Goal: Task Accomplishment & Management: Use online tool/utility

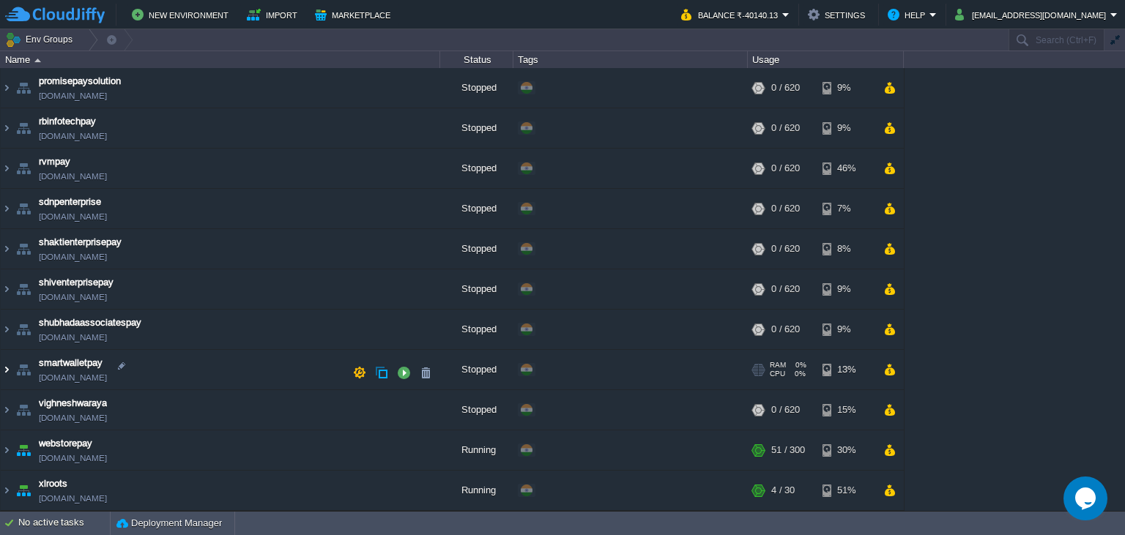
scroll to position [278, 0]
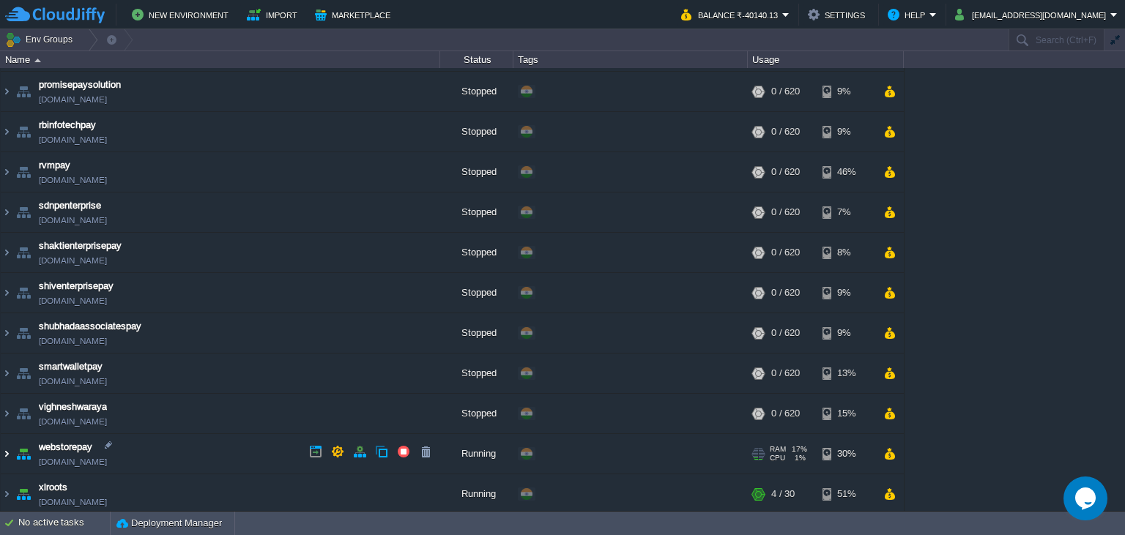
click at [5, 455] on img at bounding box center [7, 454] width 12 height 40
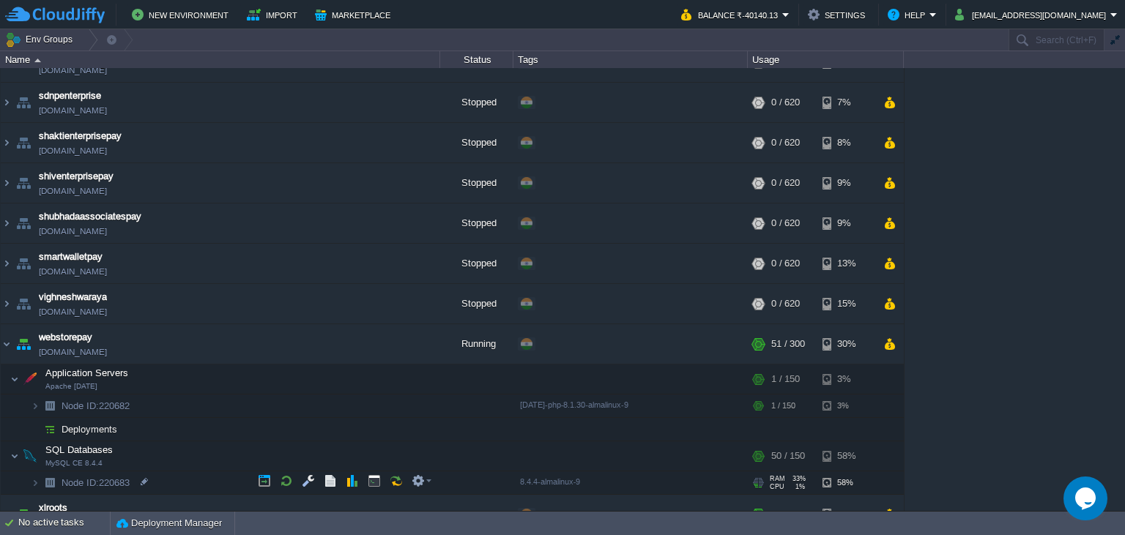
scroll to position [409, 0]
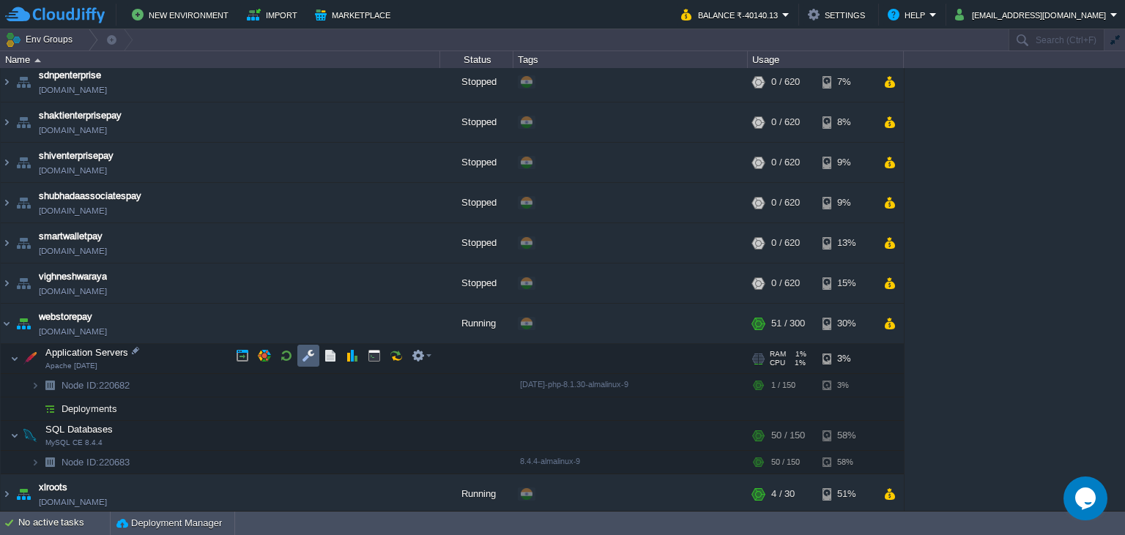
click at [311, 359] on button "button" at bounding box center [308, 355] width 13 height 13
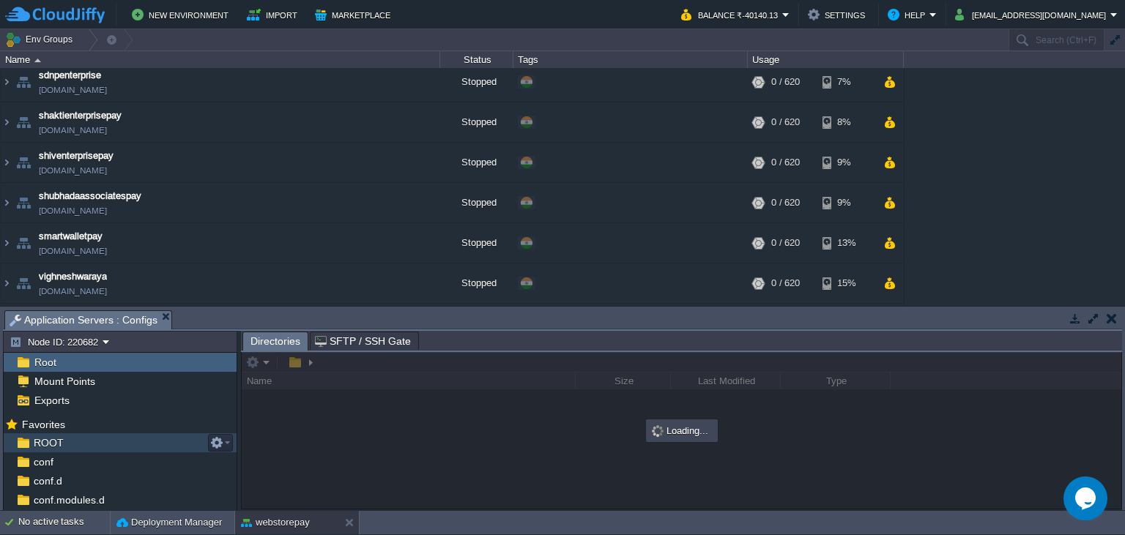
click at [91, 444] on div "ROOT" at bounding box center [120, 442] width 233 height 19
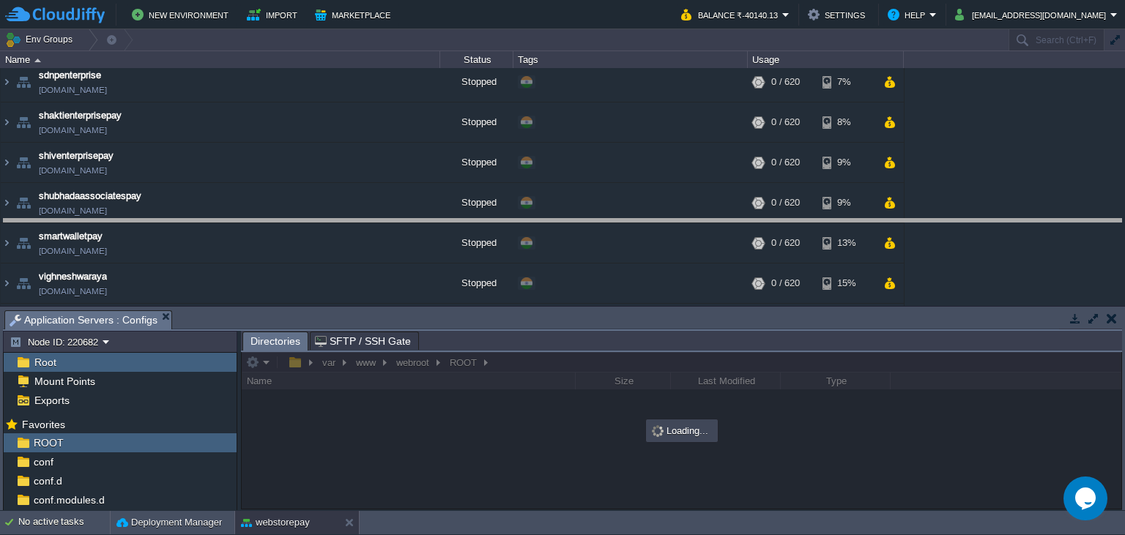
drag, startPoint x: 531, startPoint y: 318, endPoint x: 534, endPoint y: 218, distance: 100.3
click at [534, 219] on body "New Environment Import Marketplace Bonus ₹0.00 Upgrade Account Balance ₹-40140.…" at bounding box center [562, 267] width 1125 height 535
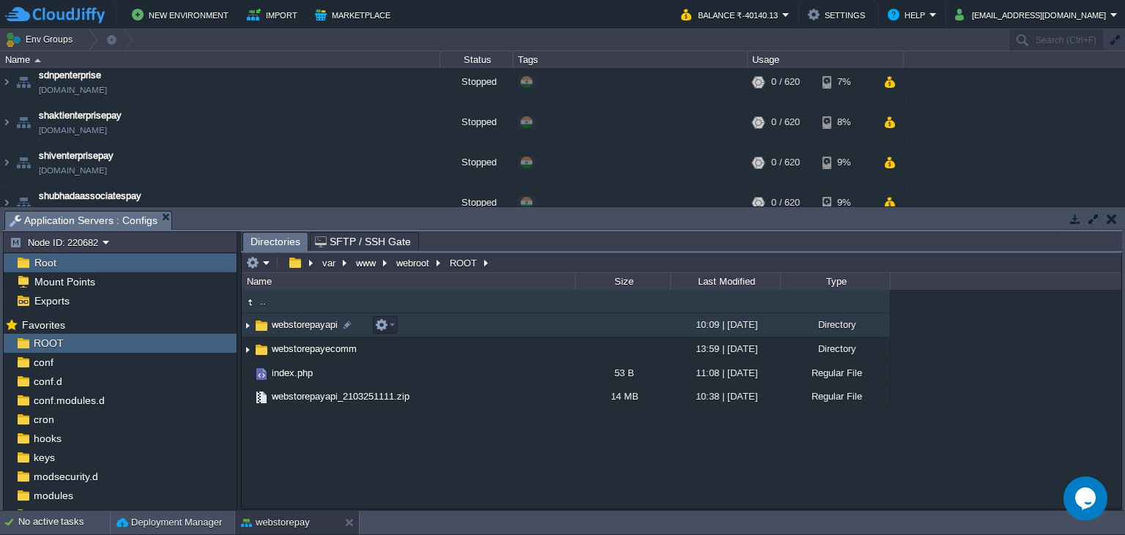
click at [313, 324] on span "webstorepayapi" at bounding box center [304, 324] width 70 height 12
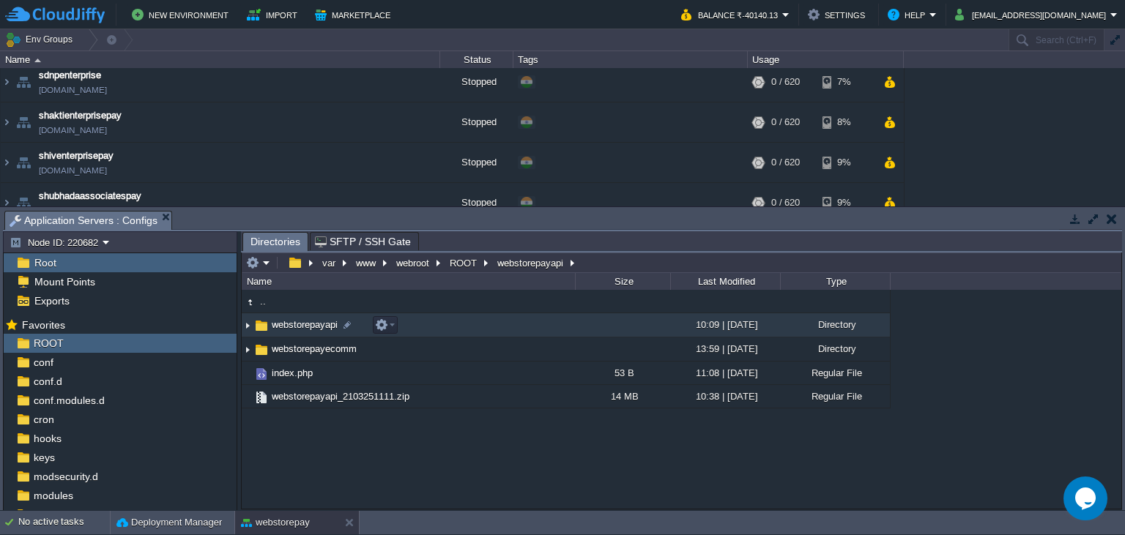
click at [313, 324] on span "webstorepayapi" at bounding box center [304, 324] width 70 height 12
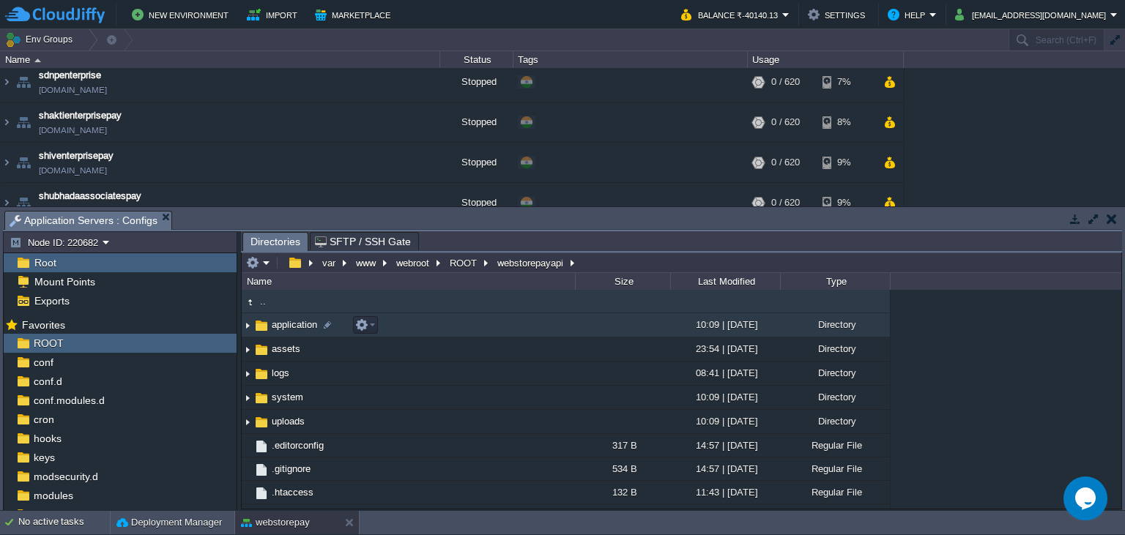
click at [301, 328] on span "application" at bounding box center [294, 324] width 50 height 12
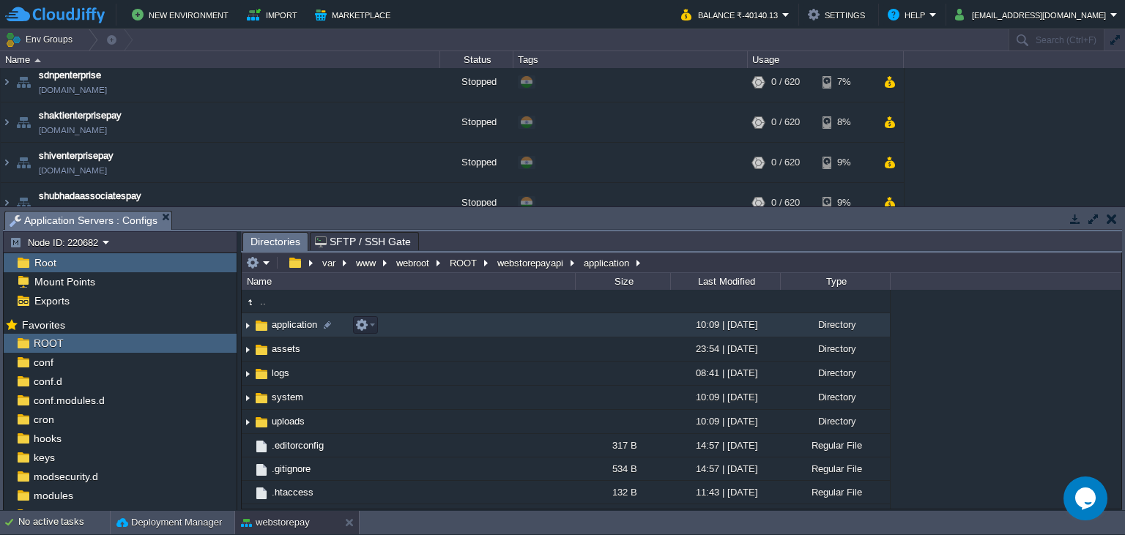
click at [301, 328] on span "application" at bounding box center [294, 324] width 50 height 12
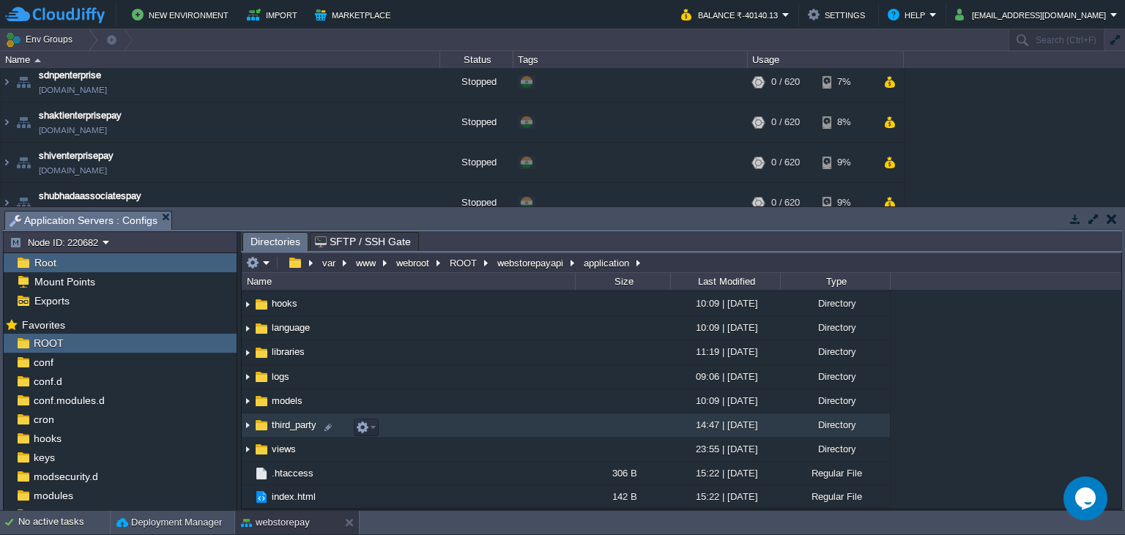
scroll to position [144, 0]
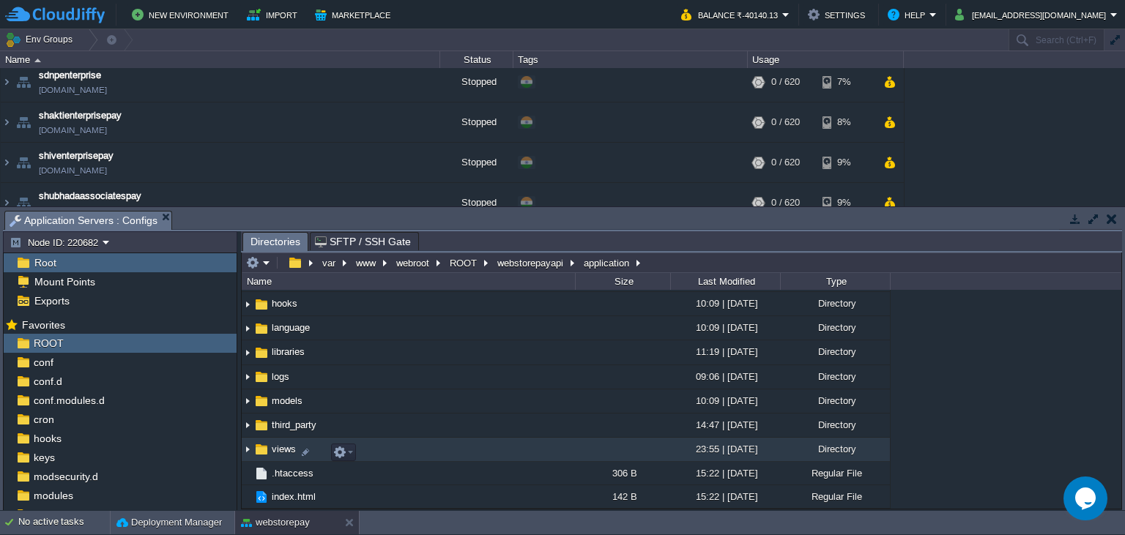
click at [288, 452] on span "views" at bounding box center [283, 449] width 29 height 12
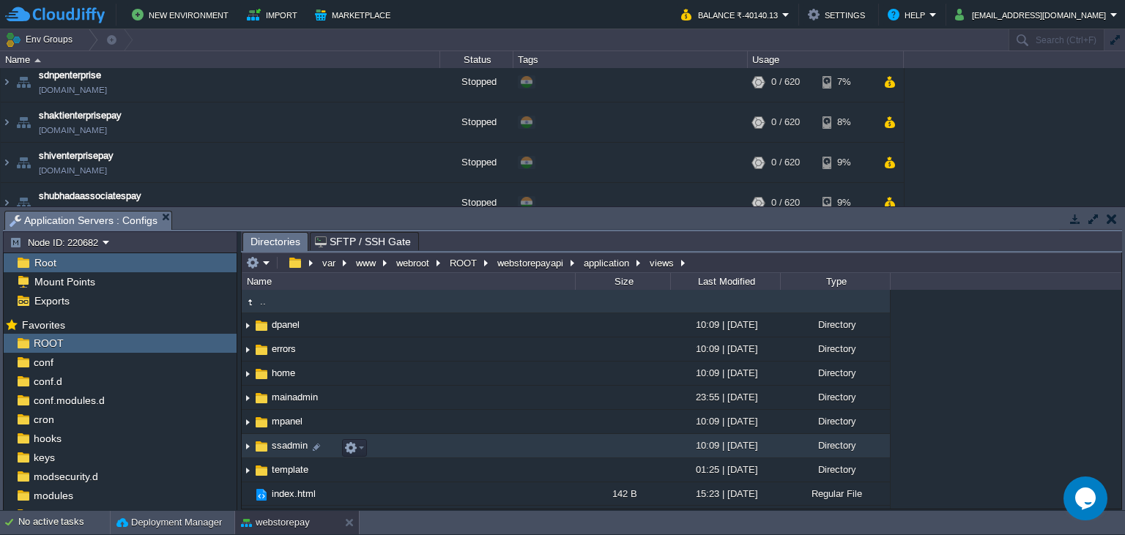
click at [286, 452] on span "ssadmin" at bounding box center [289, 445] width 40 height 12
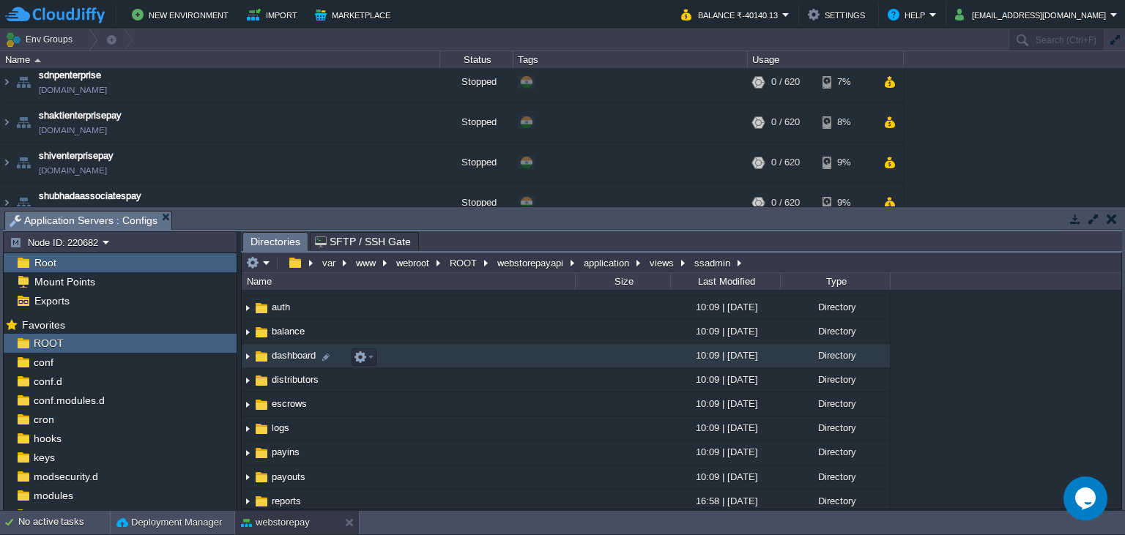
scroll to position [67, 0]
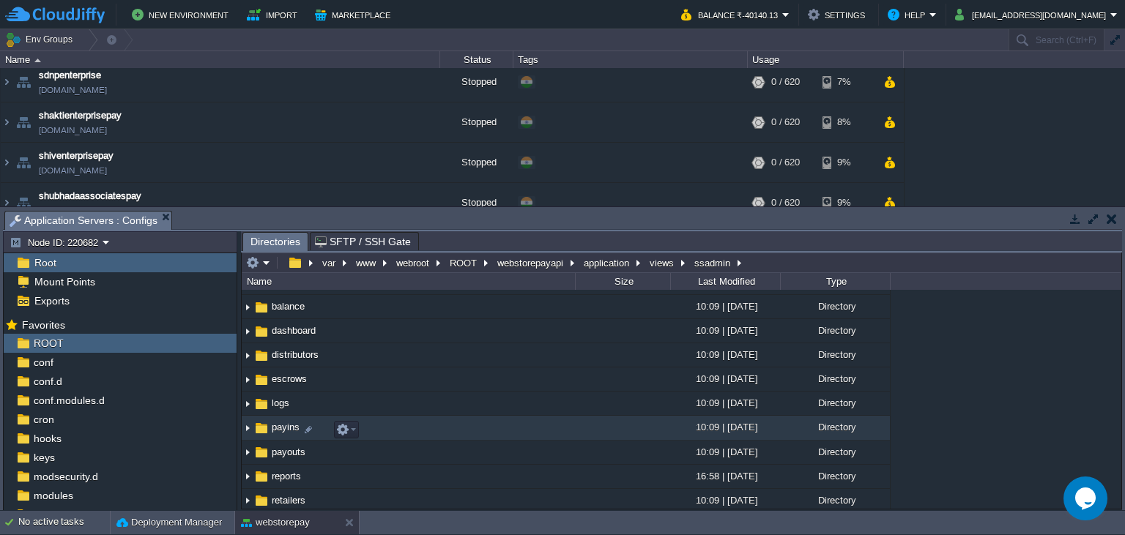
click at [274, 438] on td "payins" at bounding box center [408, 428] width 333 height 24
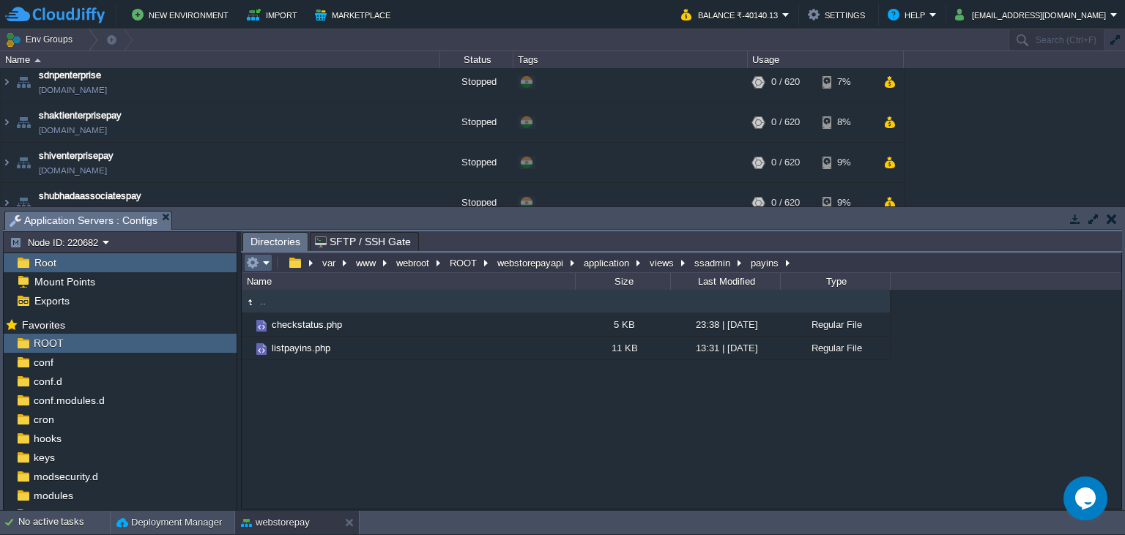
click at [262, 265] on em at bounding box center [258, 262] width 24 height 13
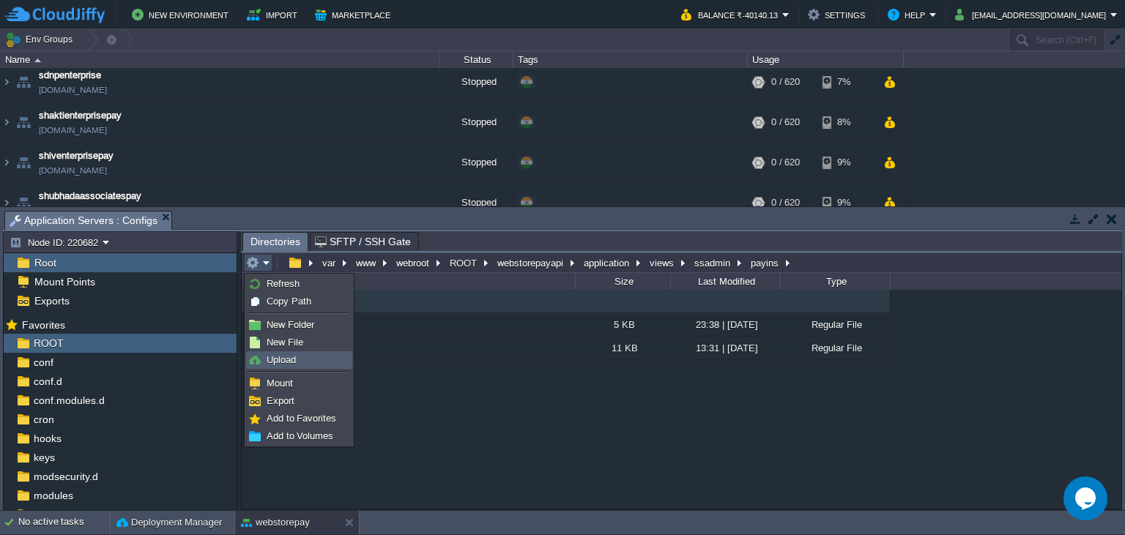
click at [297, 359] on link "Upload" at bounding box center [299, 360] width 105 height 16
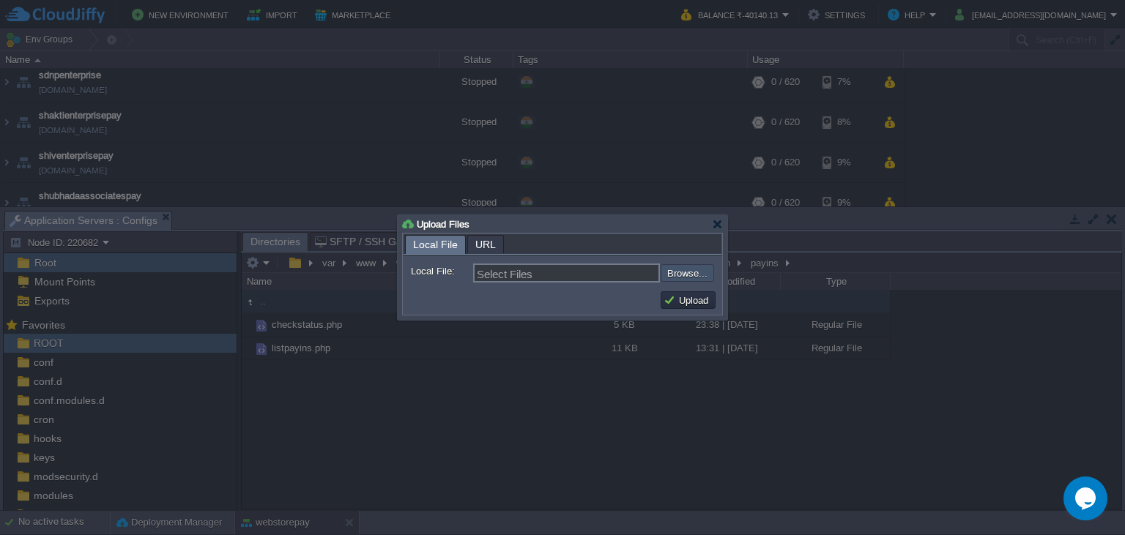
click at [699, 268] on input "file" at bounding box center [621, 273] width 185 height 18
type input "C:\fakepath\listpayins.php"
type input "listpayins.php"
click at [682, 295] on button "Upload" at bounding box center [687, 300] width 49 height 13
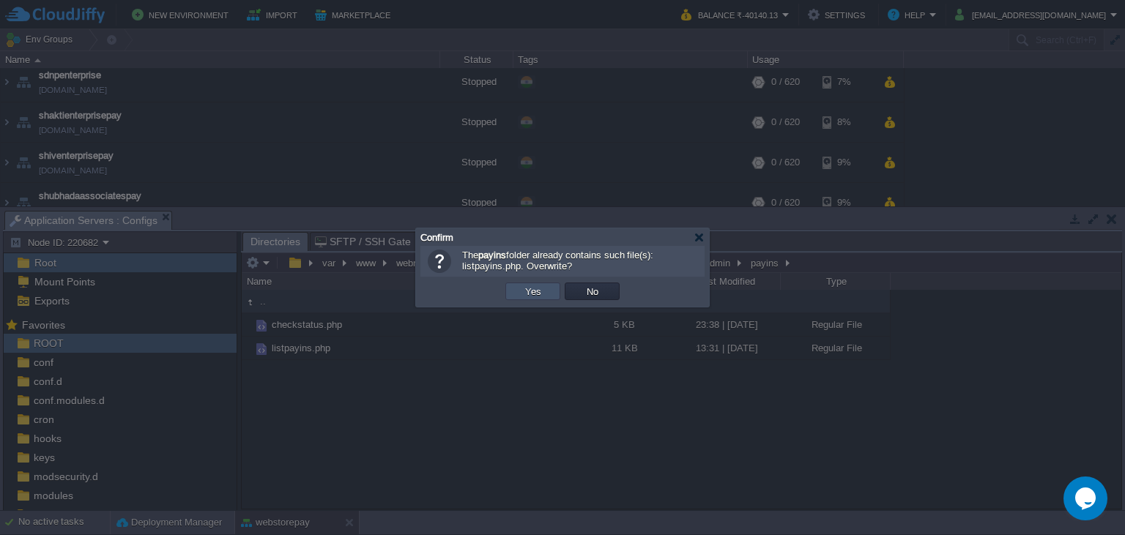
click at [536, 291] on button "Yes" at bounding box center [533, 291] width 25 height 13
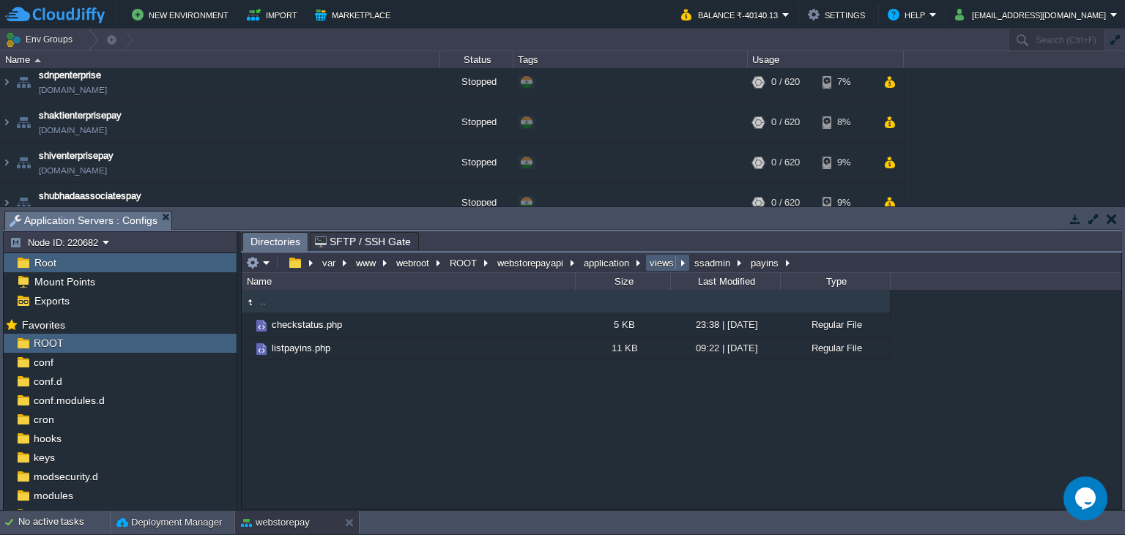
click at [664, 268] on button "views" at bounding box center [662, 262] width 30 height 13
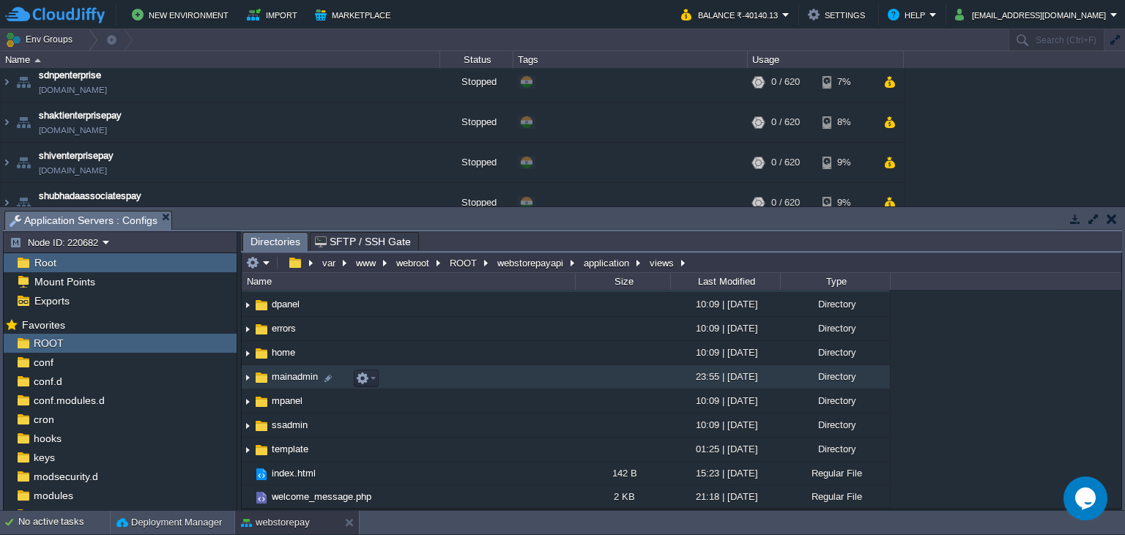
click at [271, 383] on span "mainadmin" at bounding box center [294, 376] width 51 height 12
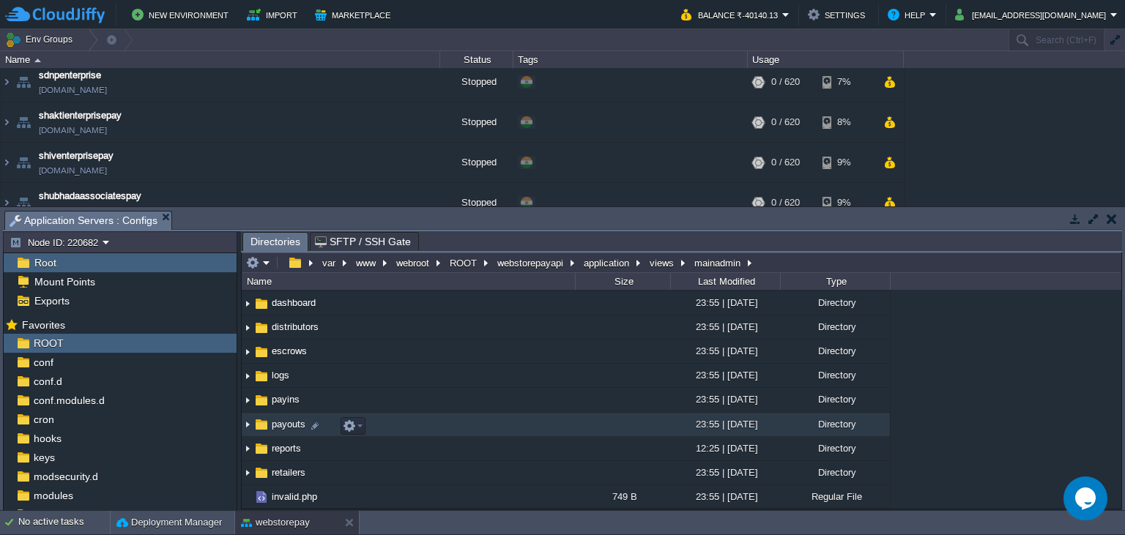
scroll to position [97, 0]
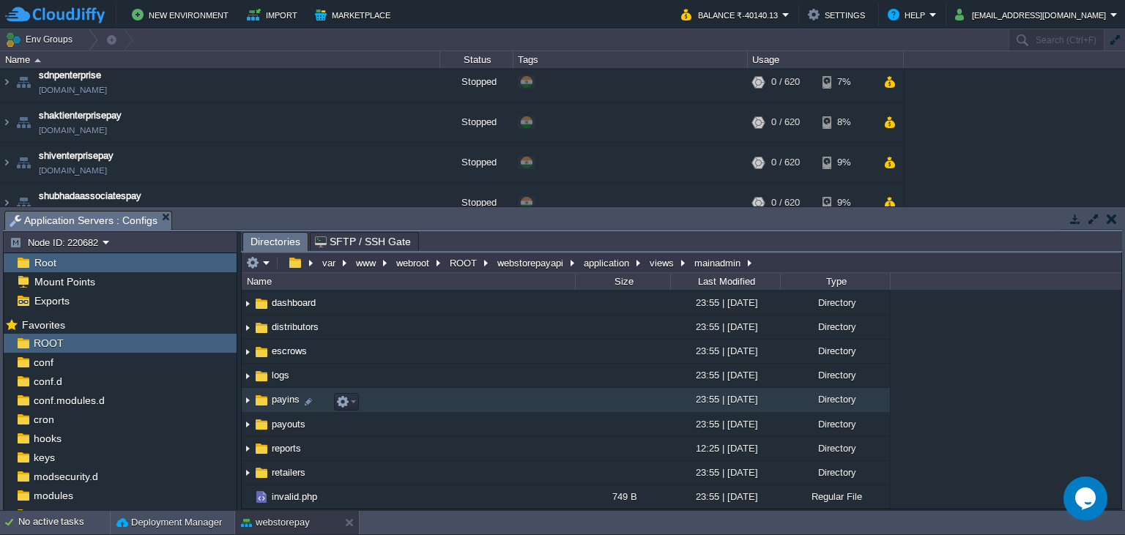
click at [266, 400] on img at bounding box center [261, 400] width 16 height 16
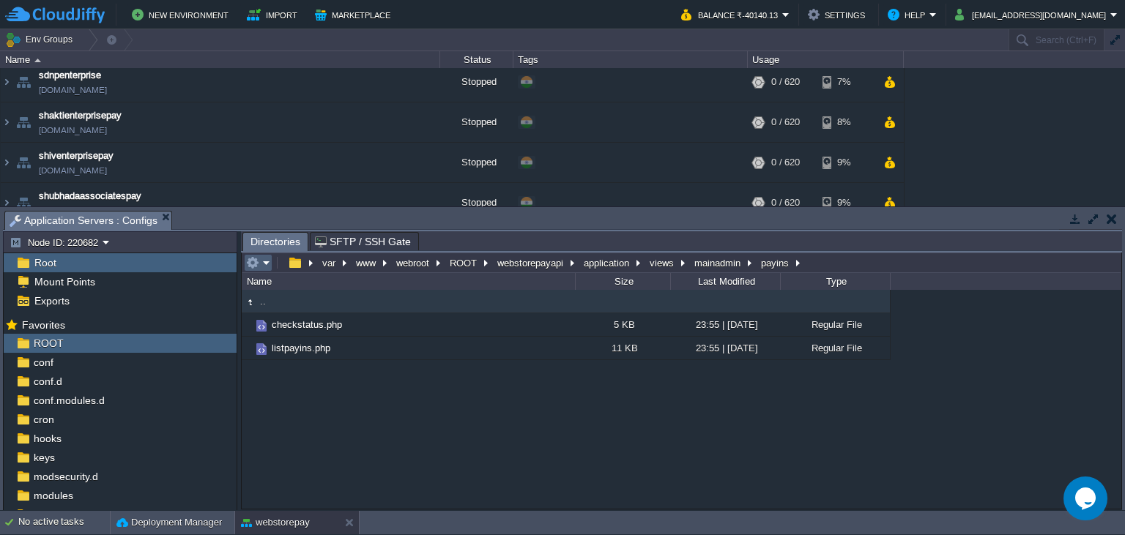
click at [268, 262] on em at bounding box center [258, 262] width 24 height 13
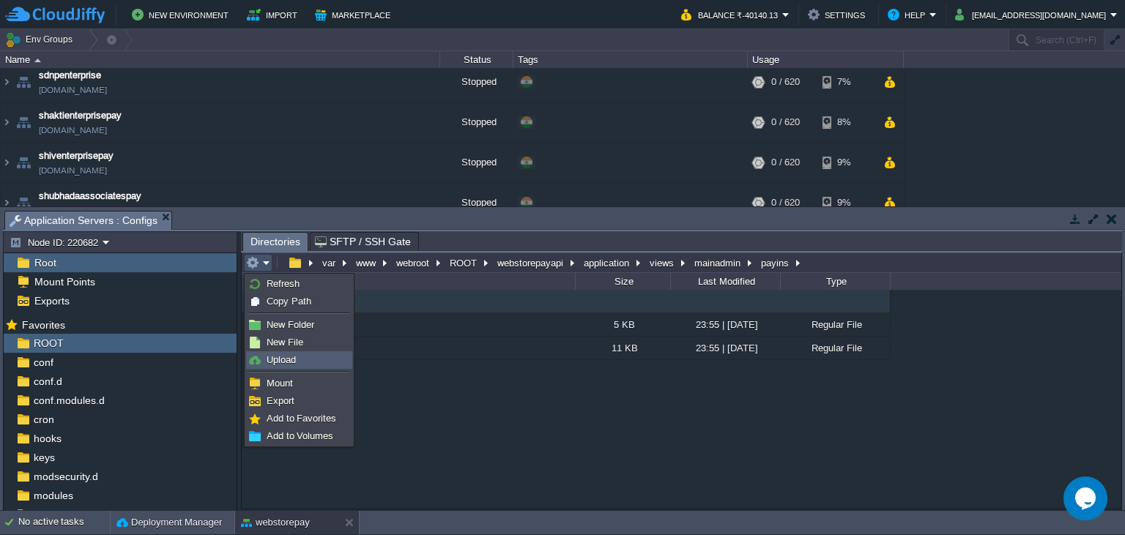
click at [284, 359] on span "Upload" at bounding box center [280, 359] width 29 height 11
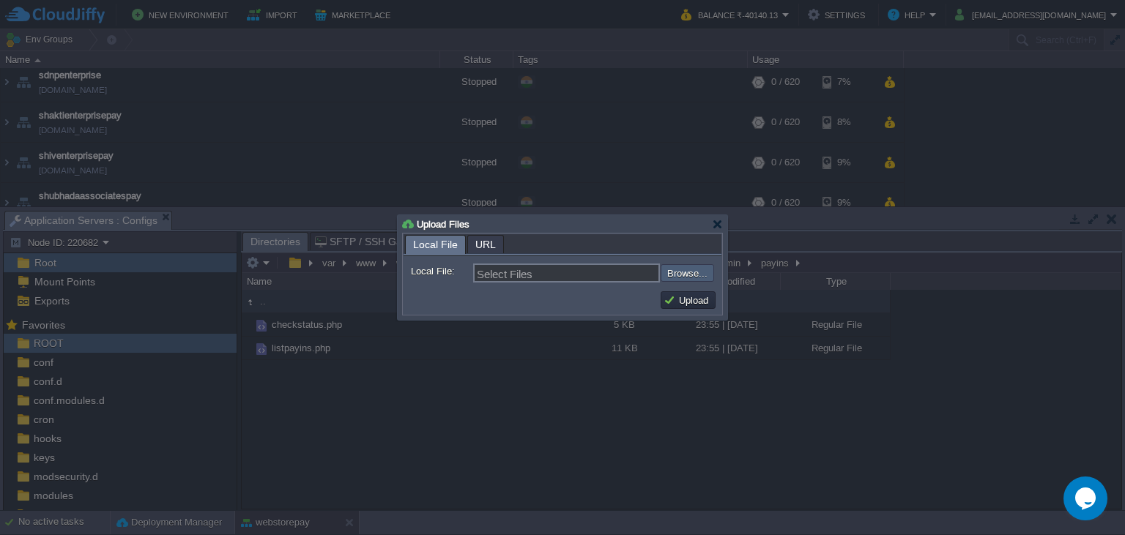
click at [709, 272] on input "file" at bounding box center [621, 273] width 185 height 18
type input "C:\fakepath\listpayins.php"
type input "listpayins.php"
click at [676, 303] on button "Upload" at bounding box center [687, 300] width 49 height 13
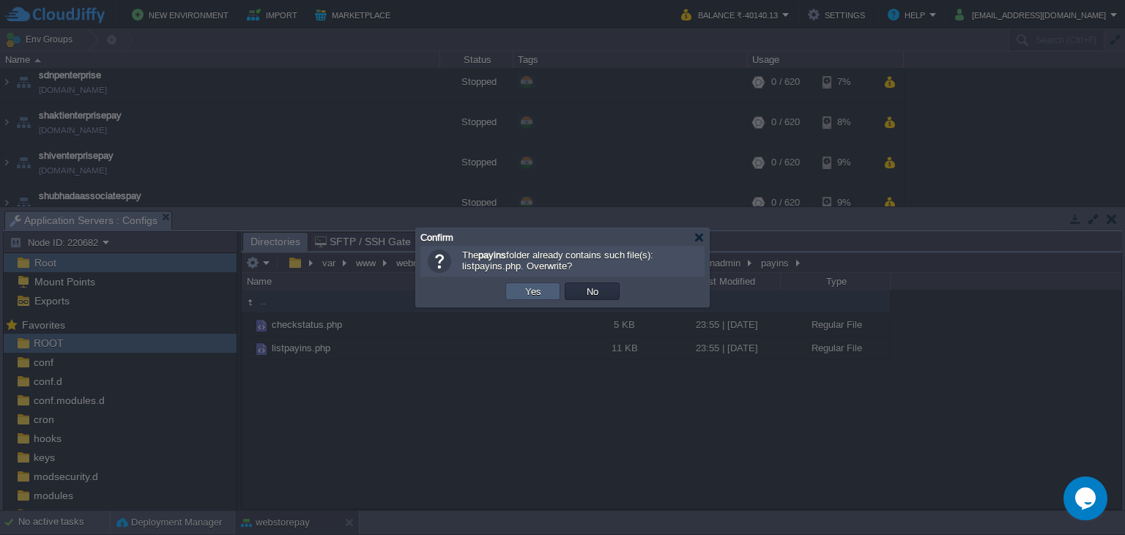
click at [540, 293] on button "Yes" at bounding box center [533, 291] width 25 height 13
